Goal: Navigation & Orientation: Find specific page/section

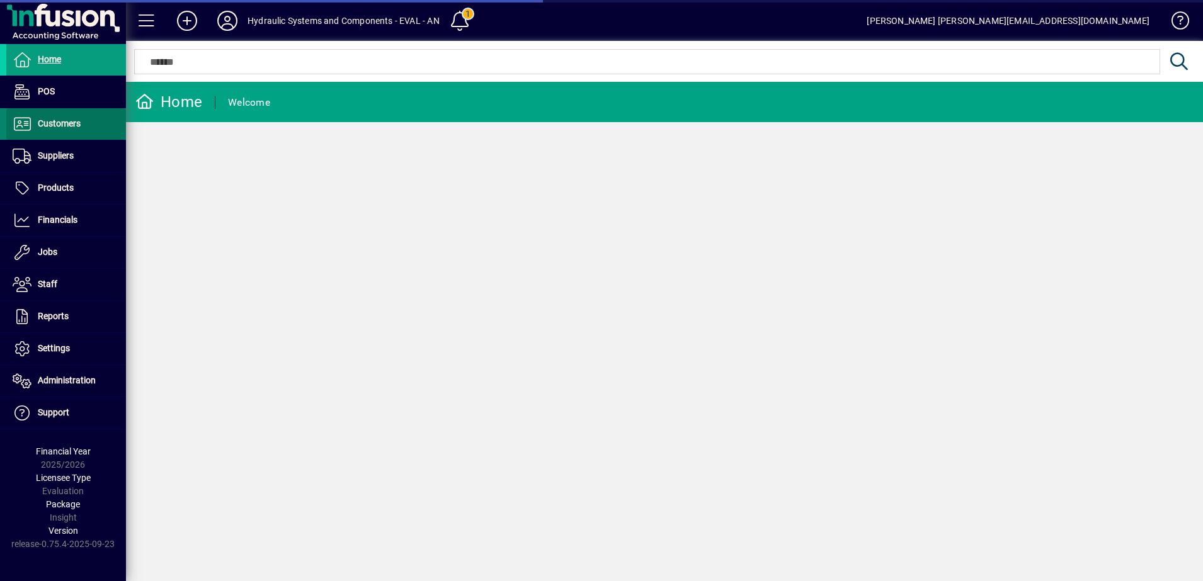
click at [62, 130] on span "Customers" at bounding box center [43, 124] width 74 height 15
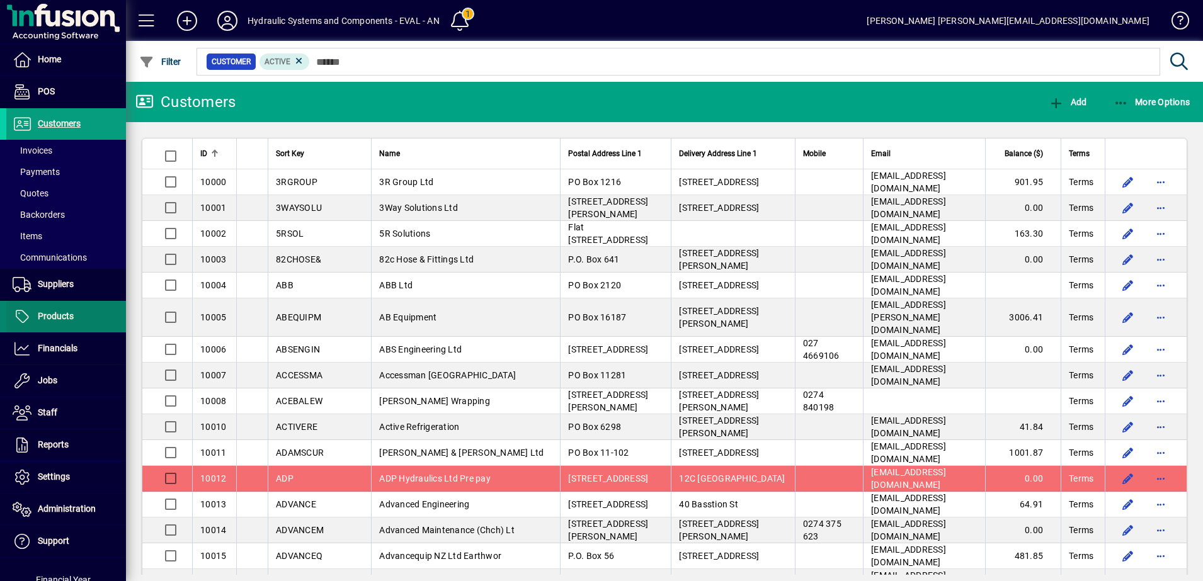
click at [57, 311] on span "Products" at bounding box center [56, 316] width 36 height 10
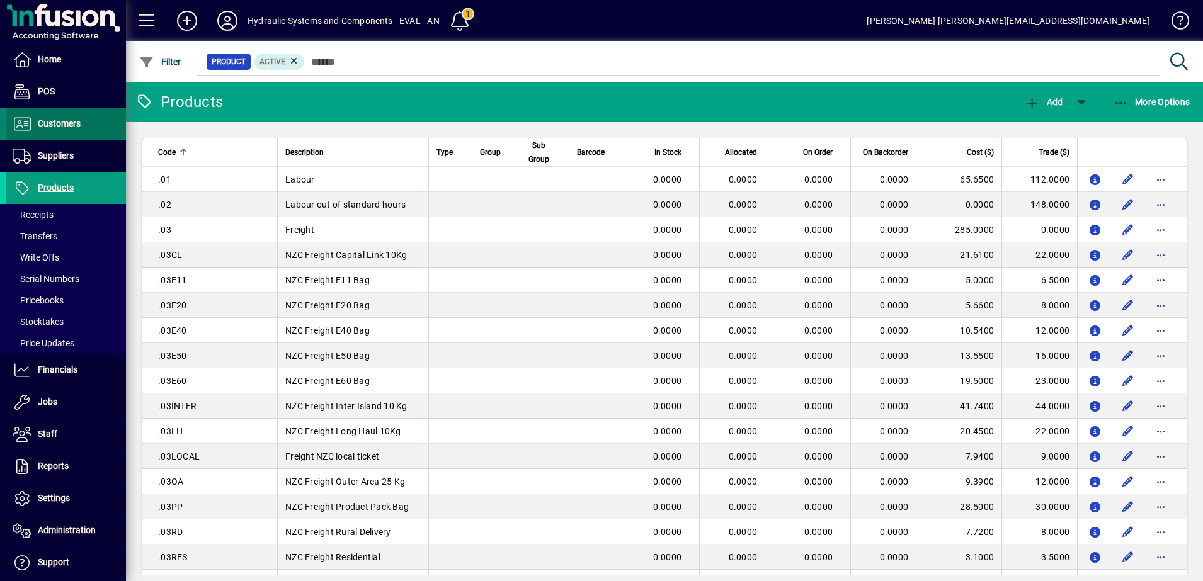
click at [77, 117] on span "Customers" at bounding box center [43, 124] width 74 height 15
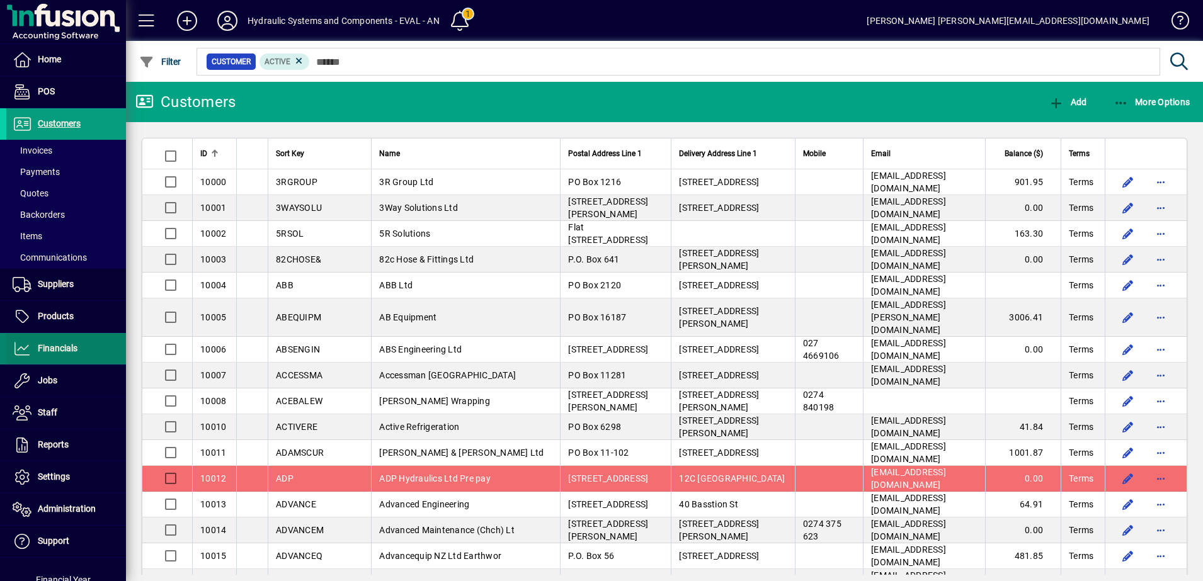
click at [64, 351] on span "Financials" at bounding box center [58, 348] width 40 height 10
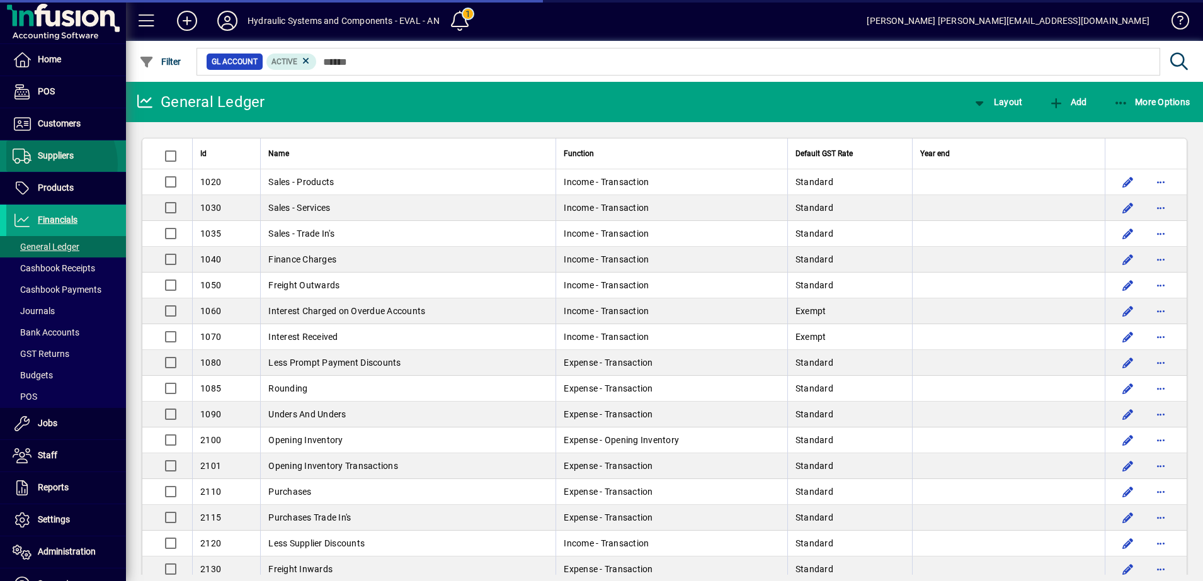
click at [44, 164] on span at bounding box center [66, 156] width 120 height 30
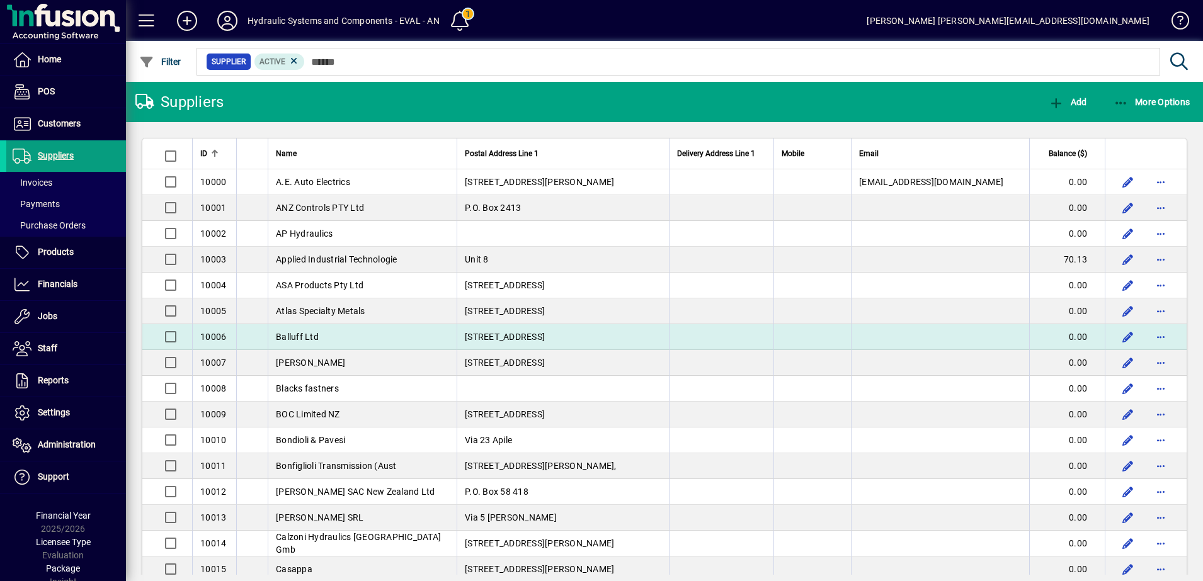
click at [326, 329] on td "Balluff Ltd" at bounding box center [362, 337] width 189 height 26
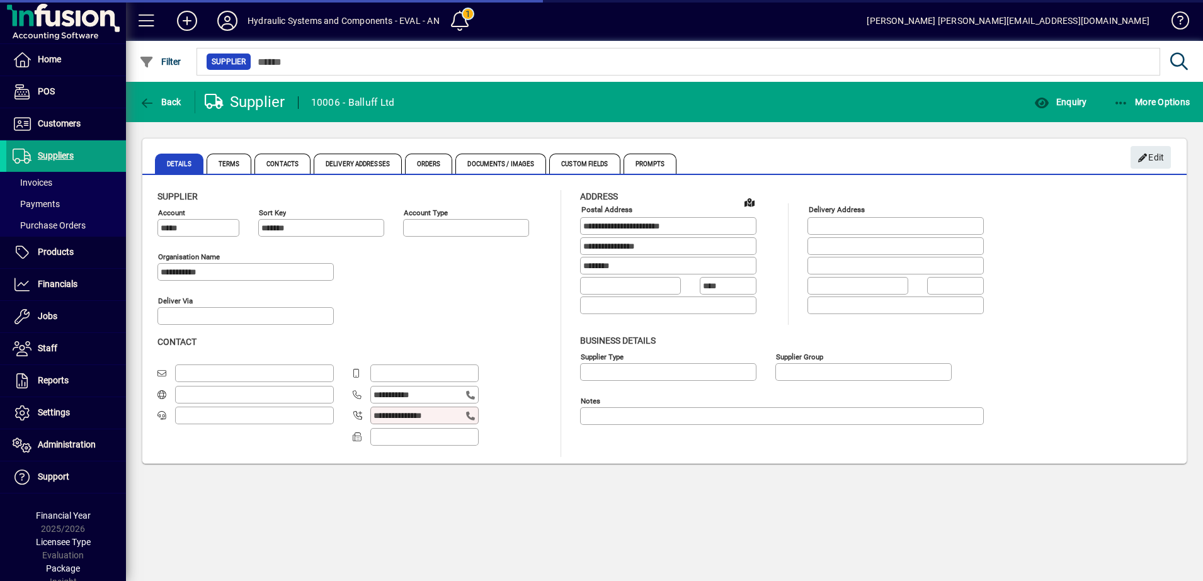
type input "**********"
click at [885, 492] on div "**********" at bounding box center [664, 331] width 1077 height 499
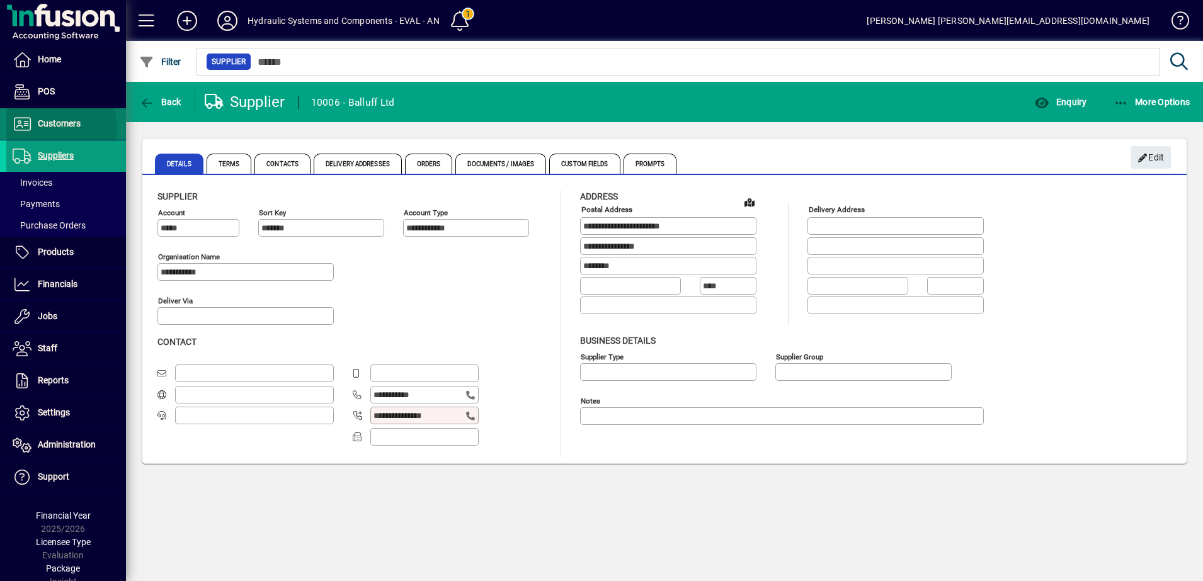
click at [57, 128] on span "Customers" at bounding box center [59, 123] width 43 height 10
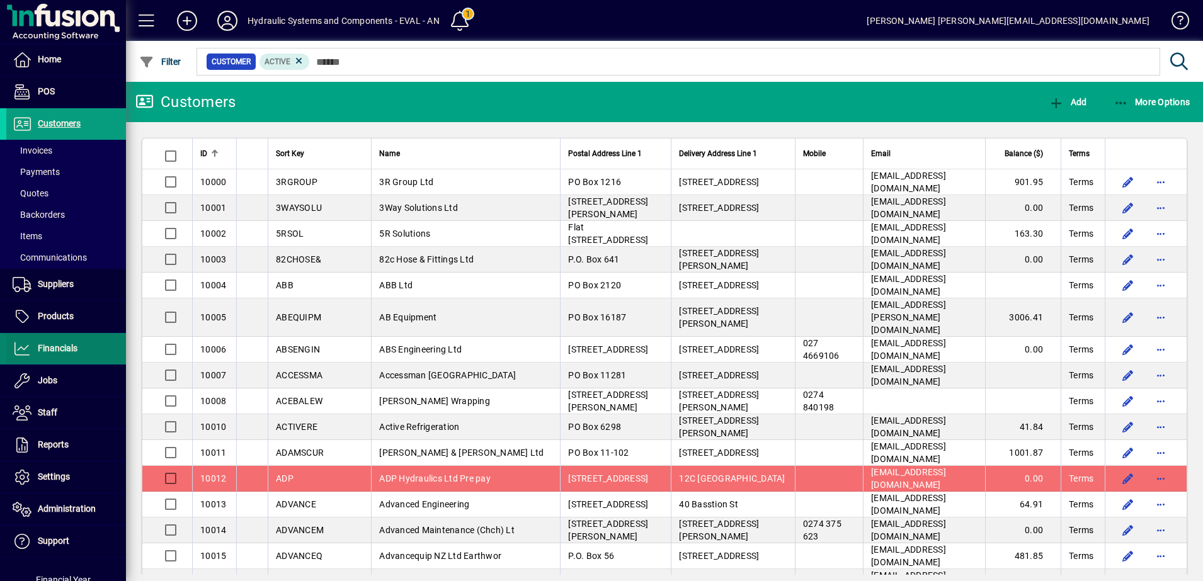
click at [63, 347] on span "Financials" at bounding box center [58, 348] width 40 height 10
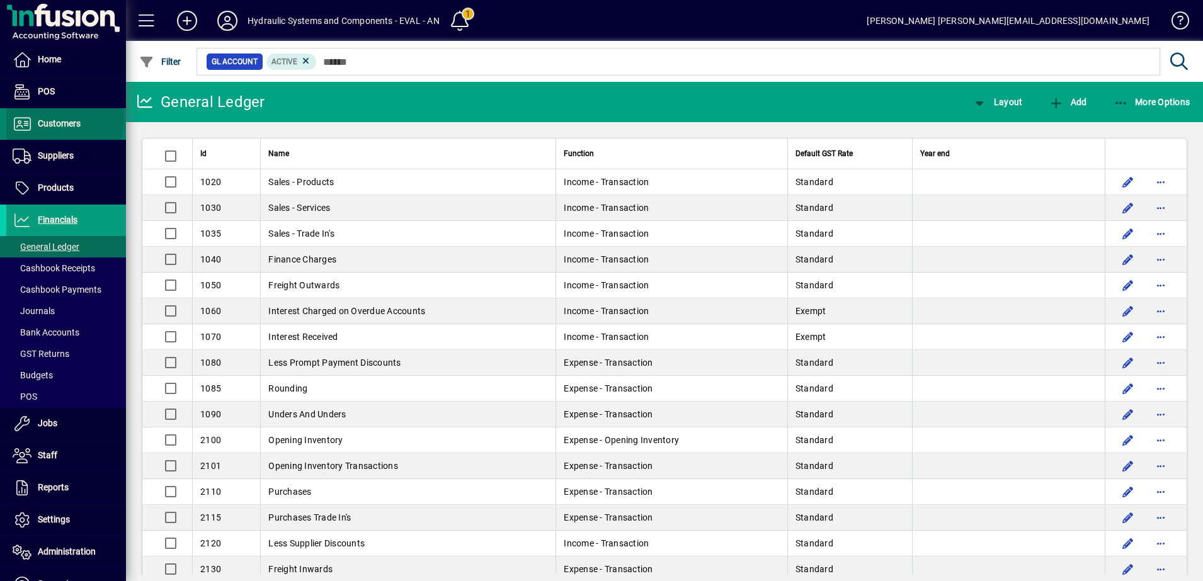
click at [64, 122] on span "Customers" at bounding box center [59, 123] width 43 height 10
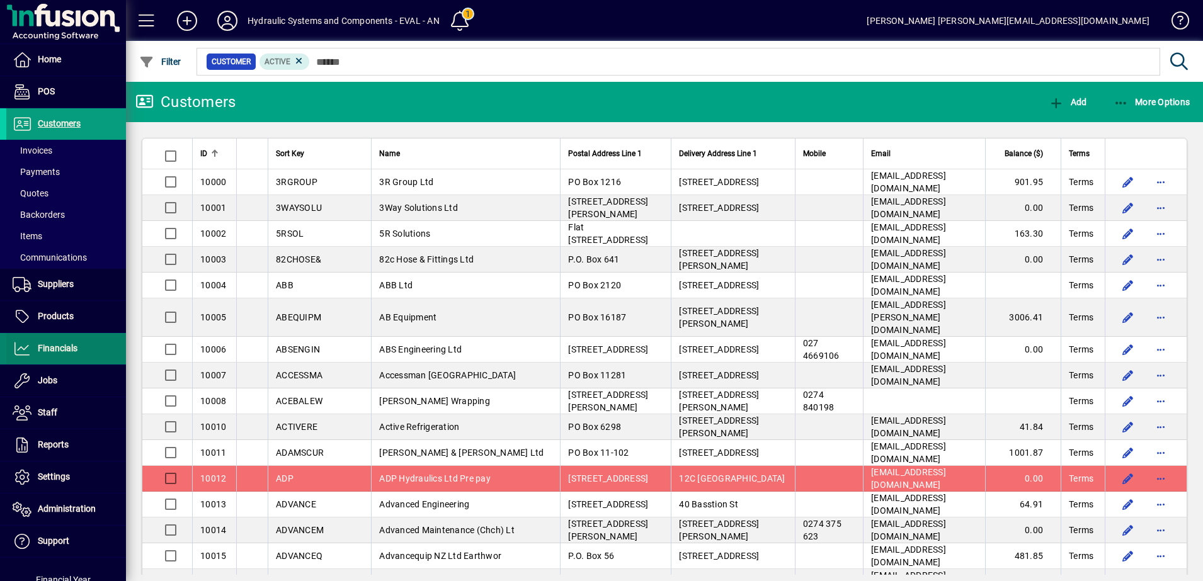
click at [67, 350] on span "Financials" at bounding box center [58, 348] width 40 height 10
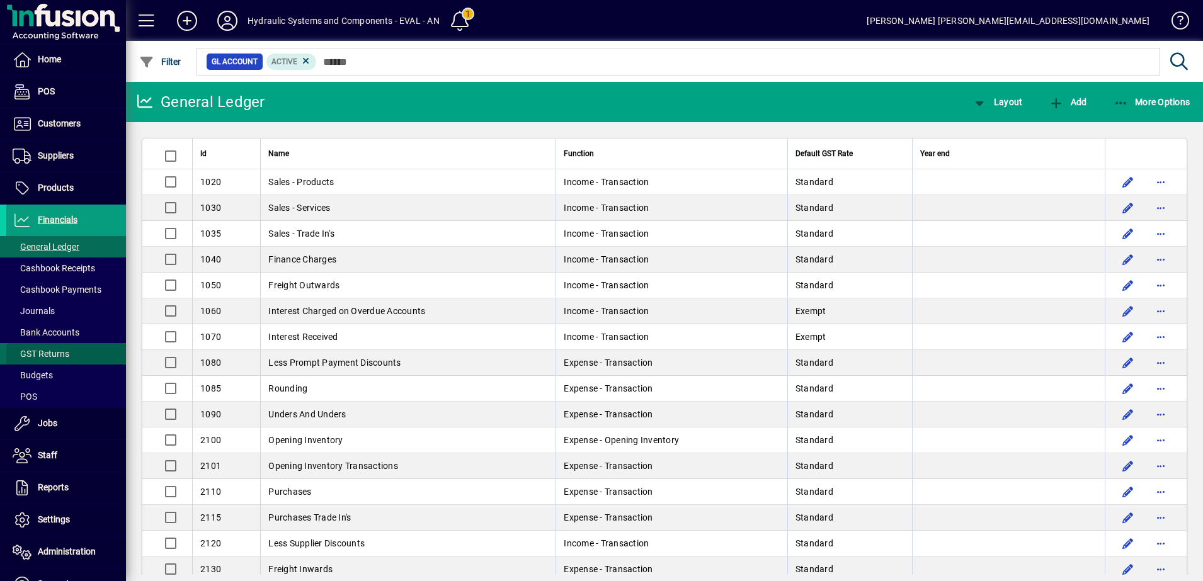
click at [84, 355] on span at bounding box center [66, 354] width 120 height 30
